Goal: Find specific page/section: Find specific page/section

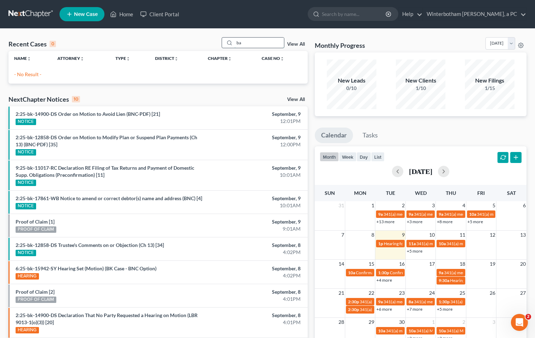
type input "b"
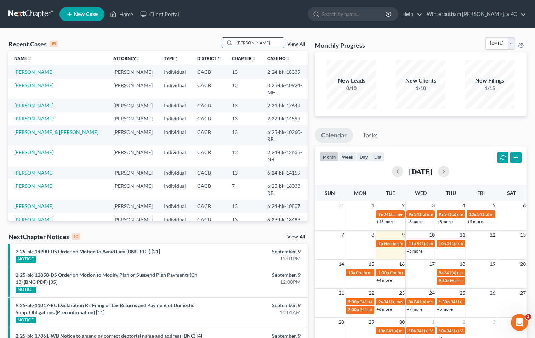
type input "[PERSON_NAME]"
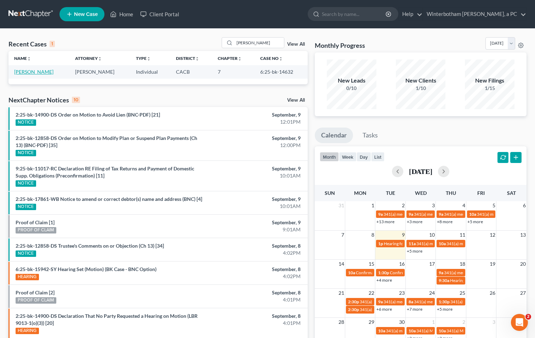
click at [34, 71] on link "[PERSON_NAME]" at bounding box center [33, 72] width 39 height 6
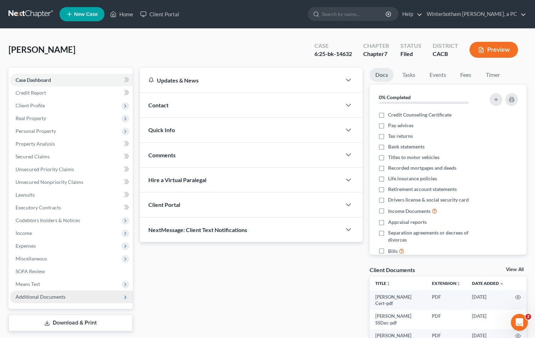
click at [72, 299] on span "Additional Documents" at bounding box center [71, 297] width 123 height 13
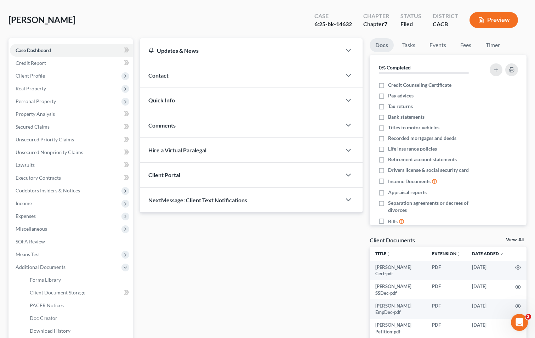
scroll to position [71, 0]
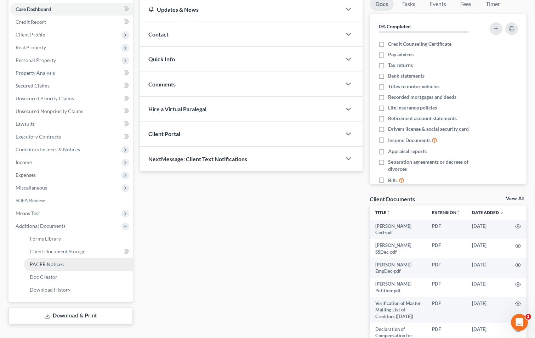
click at [55, 265] on span "PACER Notices" at bounding box center [47, 264] width 34 height 6
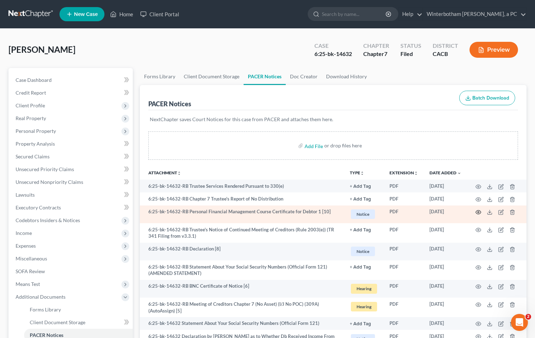
click at [477, 213] on icon "button" at bounding box center [479, 212] width 6 height 6
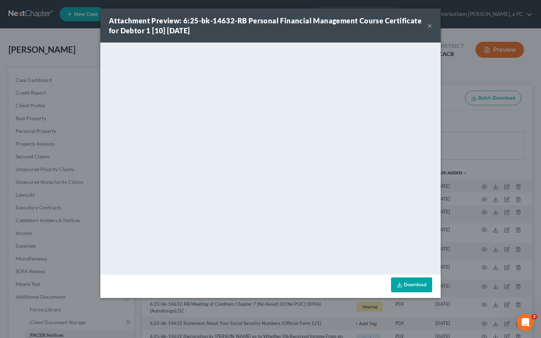
click at [427, 25] on button "×" at bounding box center [429, 25] width 5 height 9
